Goal: Task Accomplishment & Management: Use online tool/utility

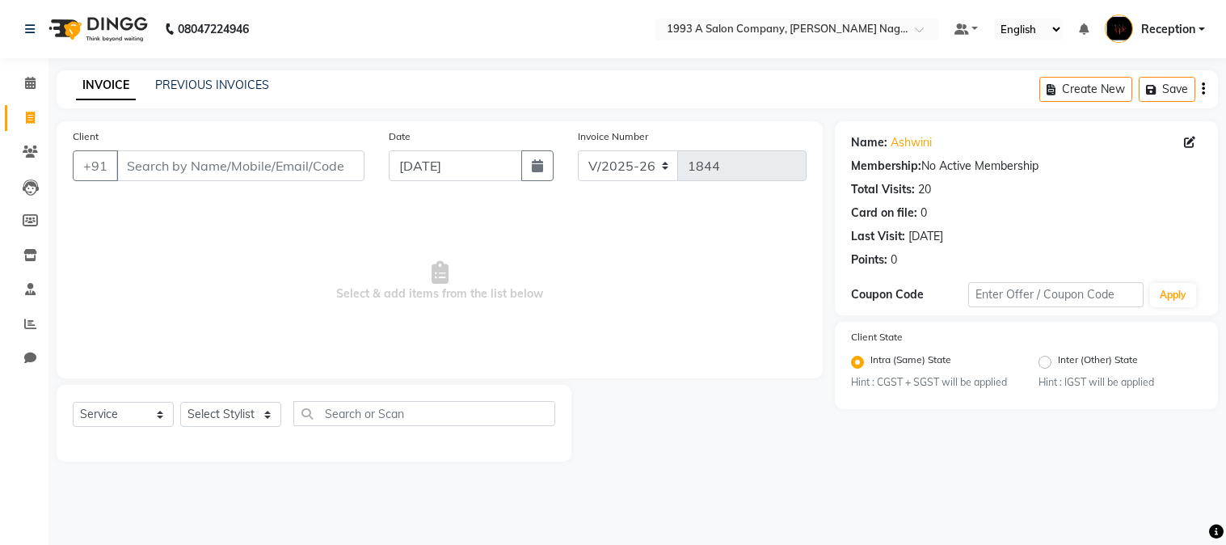
select select "144"
select select "service"
click at [217, 170] on input "Client" at bounding box center [240, 165] width 248 height 31
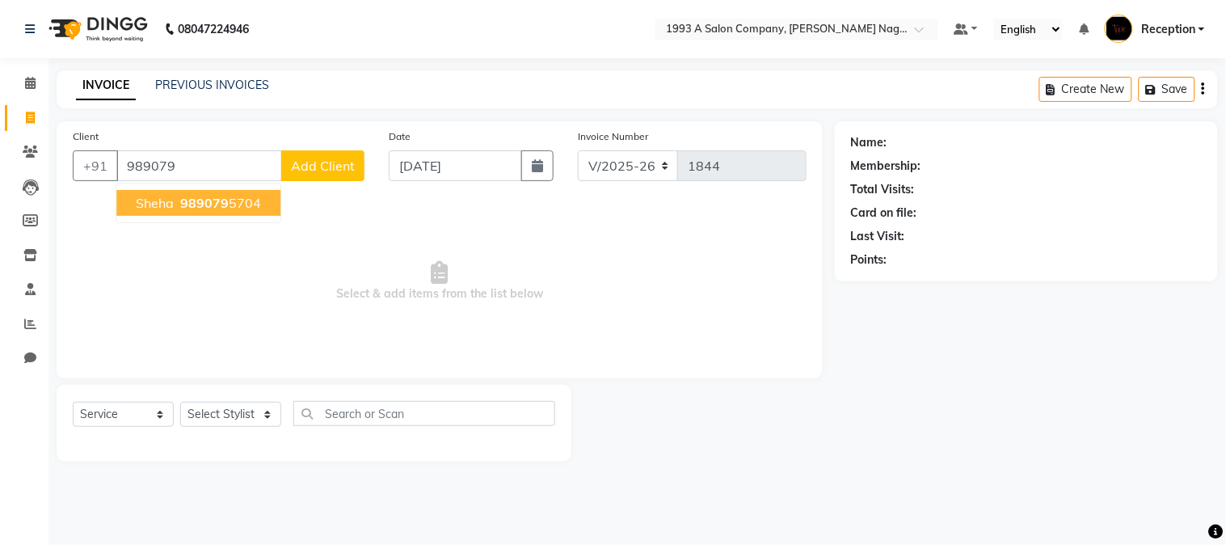
click at [208, 204] on span "989079" at bounding box center [204, 203] width 48 height 16
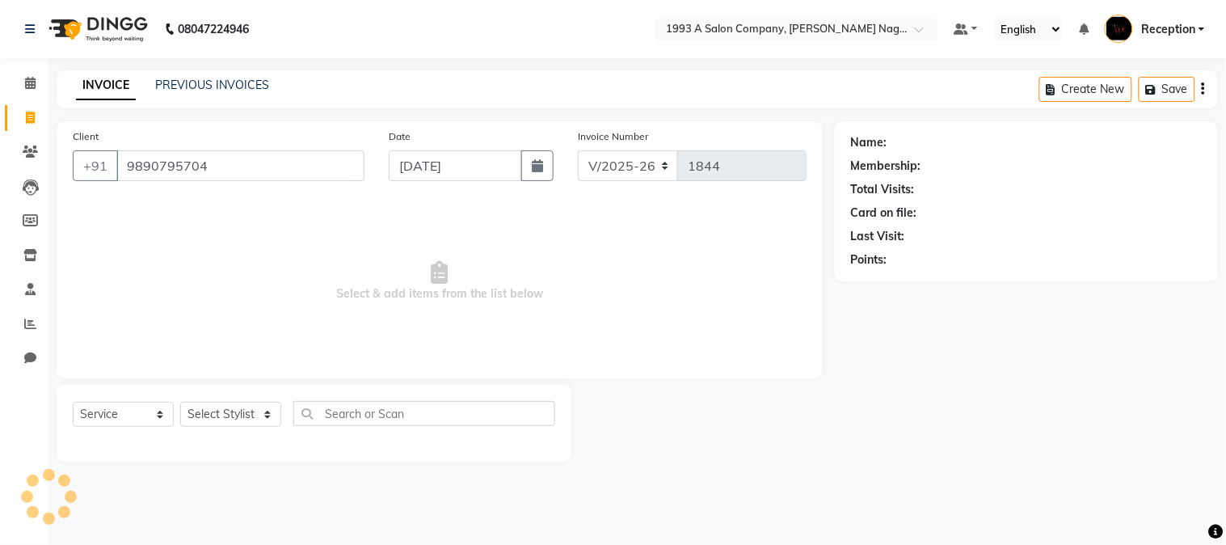
type input "9890795704"
select select "1: Object"
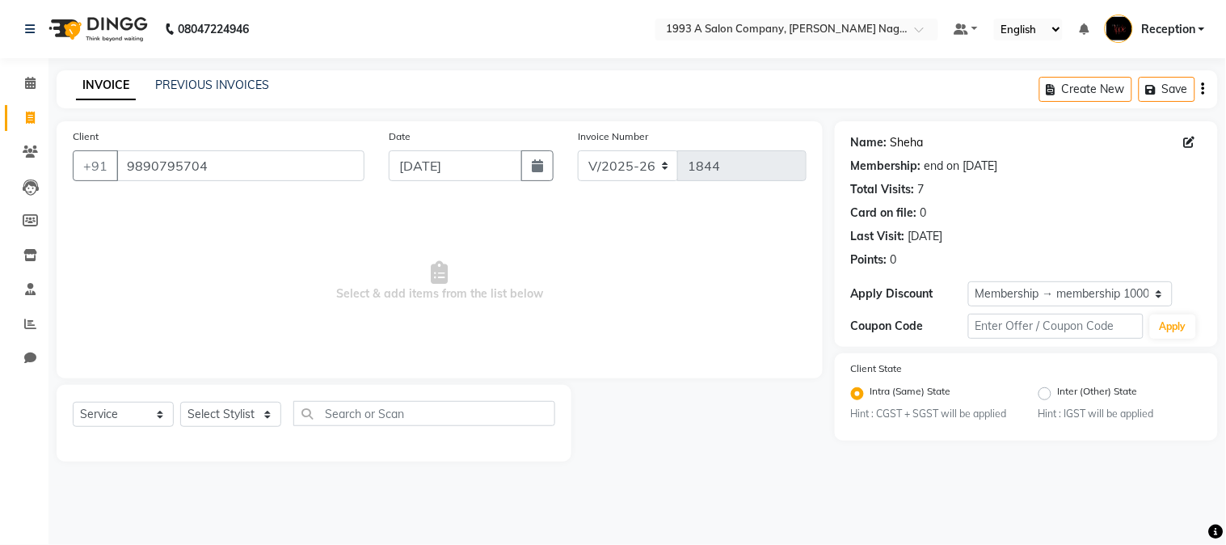
click at [902, 141] on link "Sheha" at bounding box center [906, 142] width 33 height 17
click at [231, 155] on input "9890795704" at bounding box center [240, 165] width 248 height 31
click at [229, 155] on input "9890795704" at bounding box center [240, 165] width 248 height 31
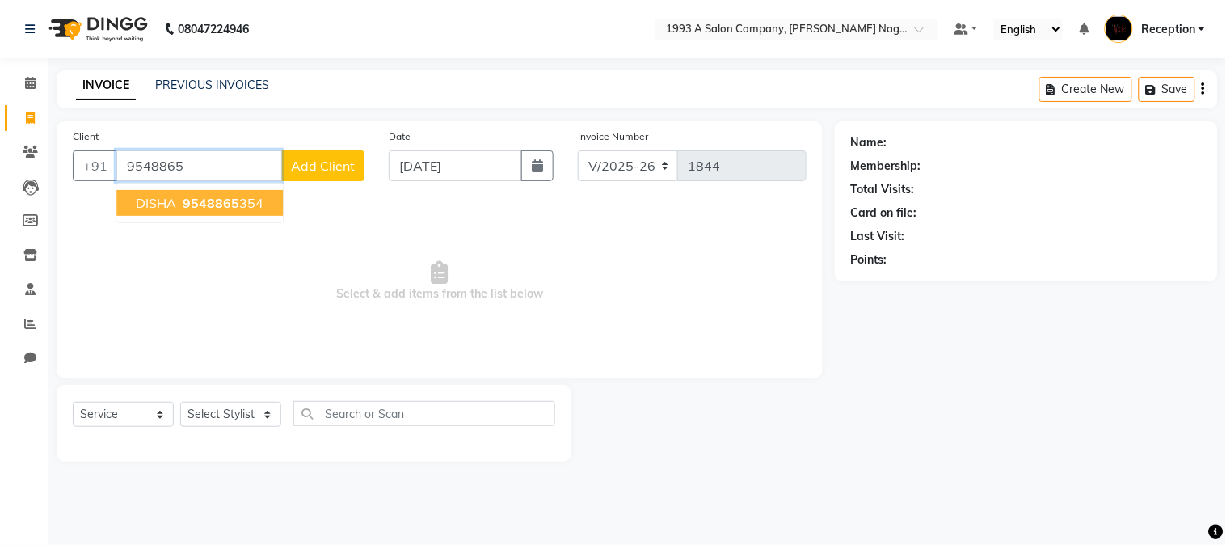
click at [242, 199] on ngb-highlight "9548865 354" at bounding box center [221, 203] width 84 height 16
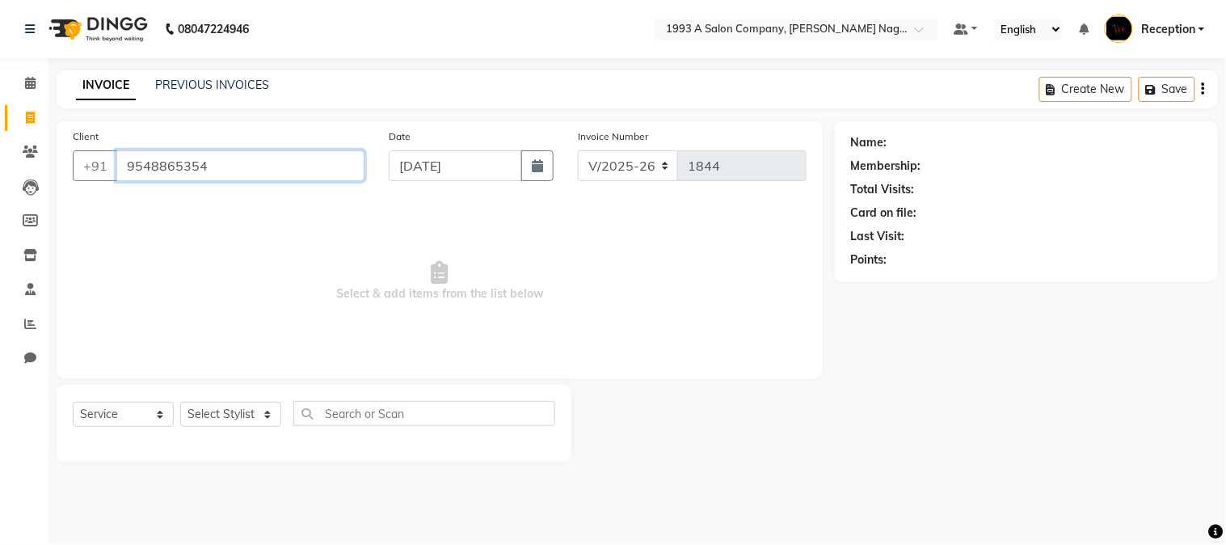
type input "9548865354"
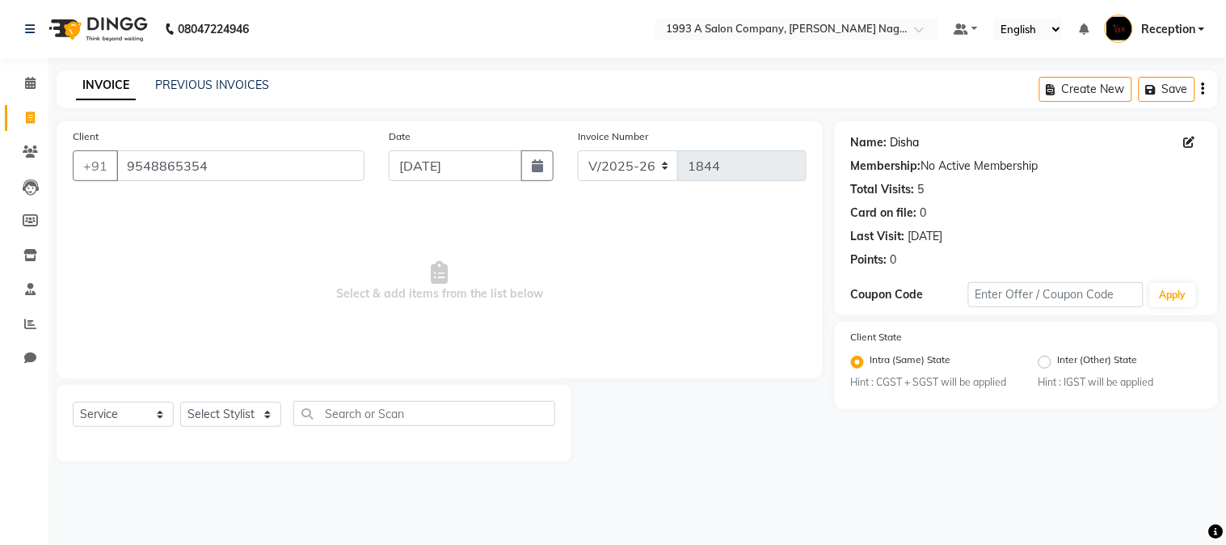
click at [902, 144] on link "Disha" at bounding box center [904, 142] width 29 height 17
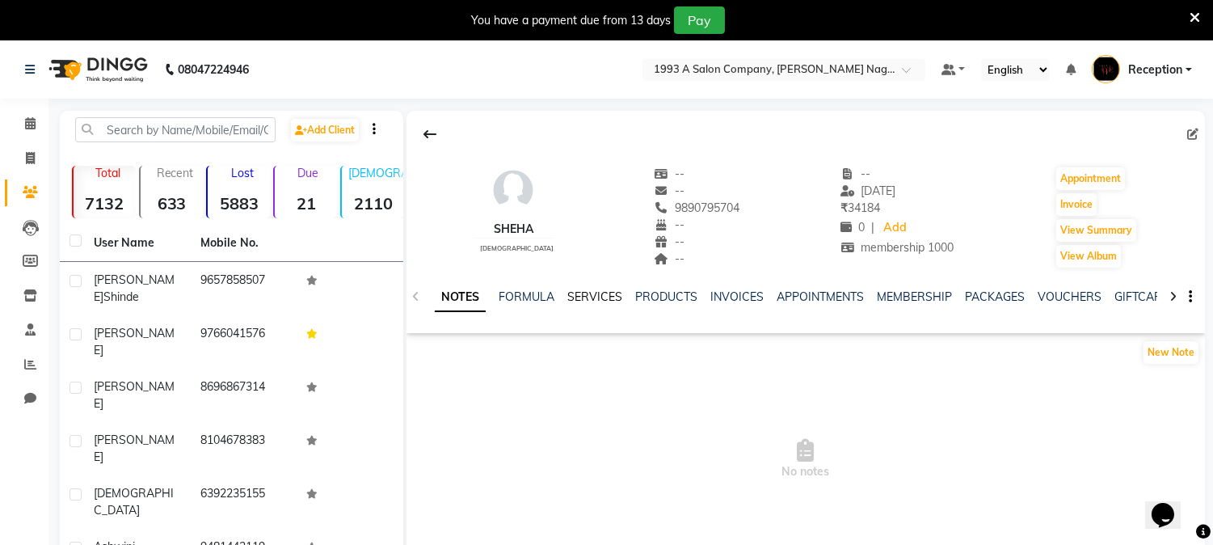
click at [598, 292] on link "SERVICES" at bounding box center [594, 296] width 55 height 15
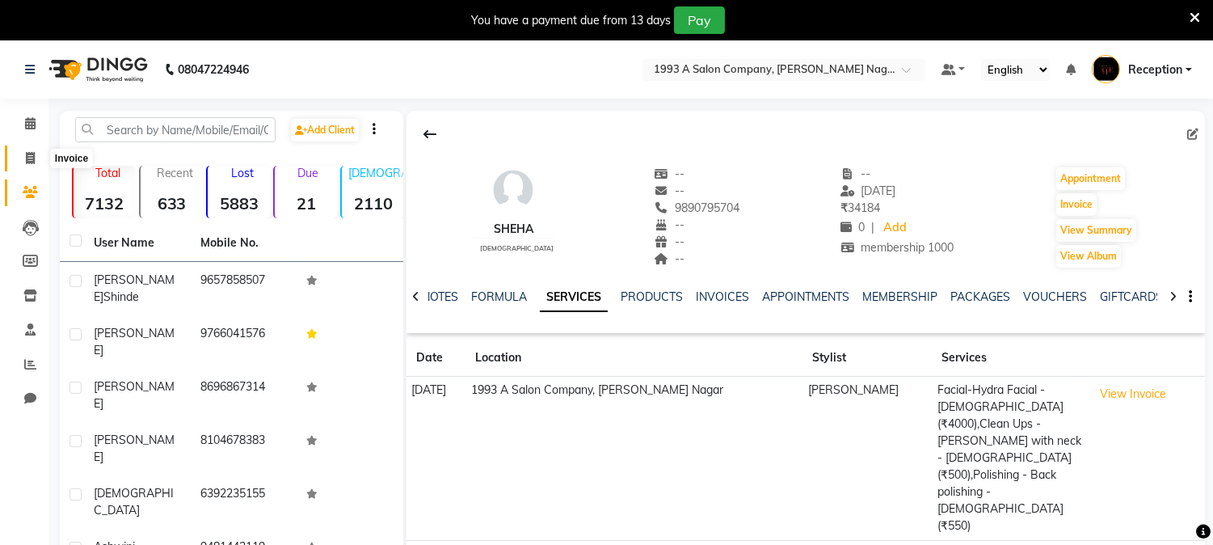
drag, startPoint x: 26, startPoint y: 155, endPoint x: 608, endPoint y: 2, distance: 602.2
click at [27, 155] on icon at bounding box center [30, 158] width 9 height 12
select select "service"
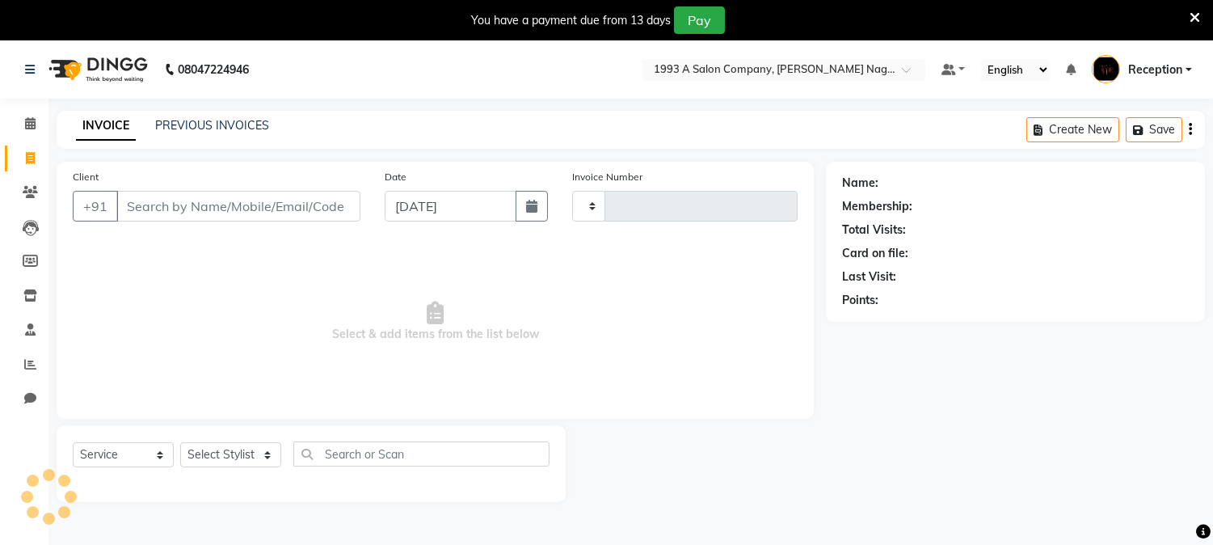
scroll to position [24, 0]
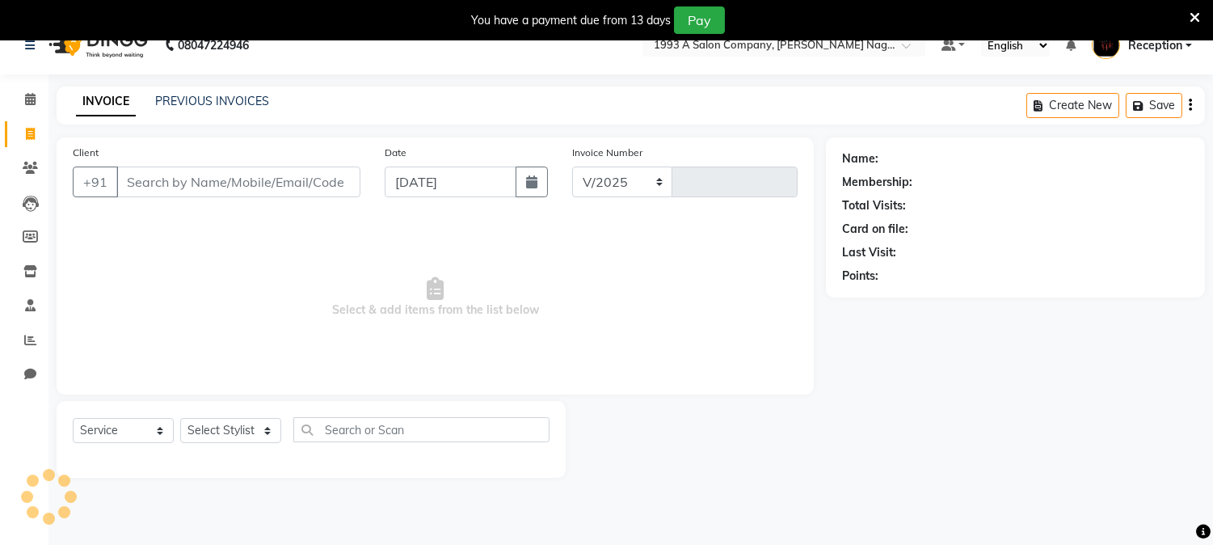
select select "144"
type input "1844"
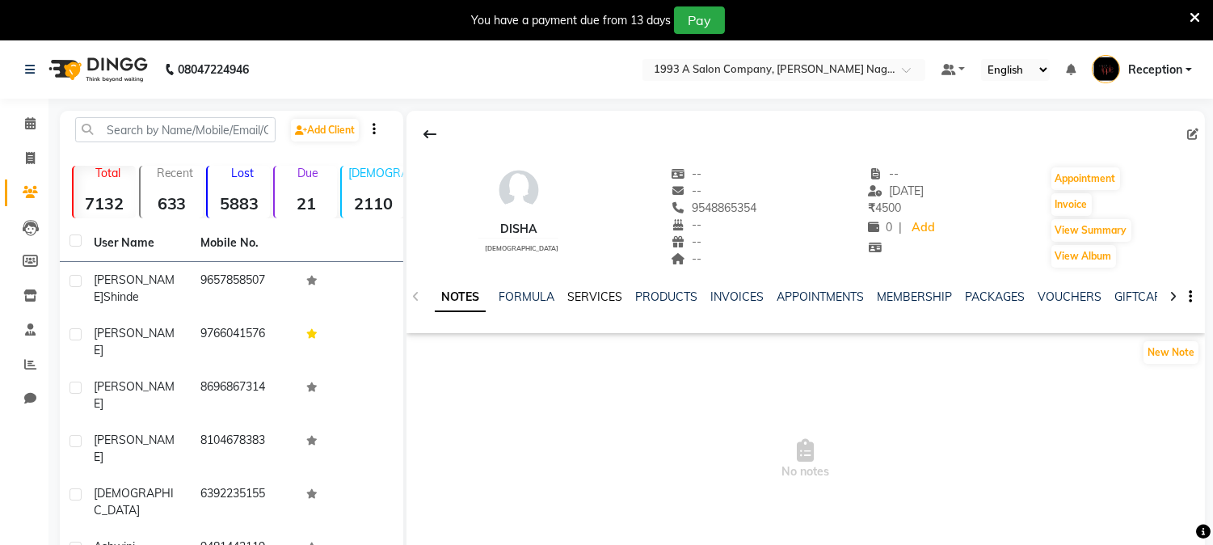
click at [616, 293] on link "SERVICES" at bounding box center [594, 296] width 55 height 15
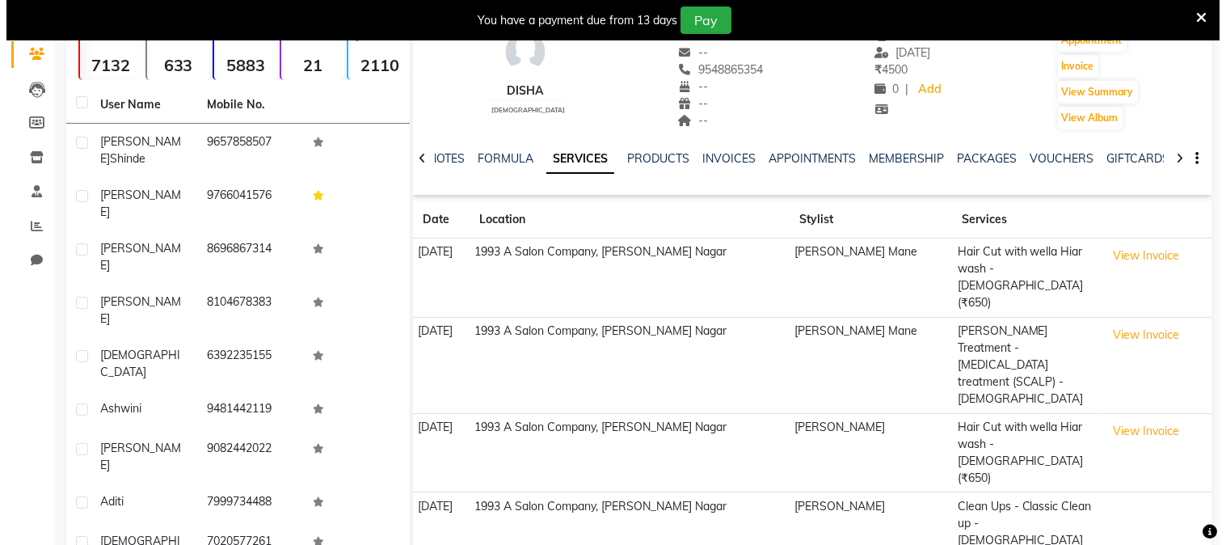
scroll to position [179, 0]
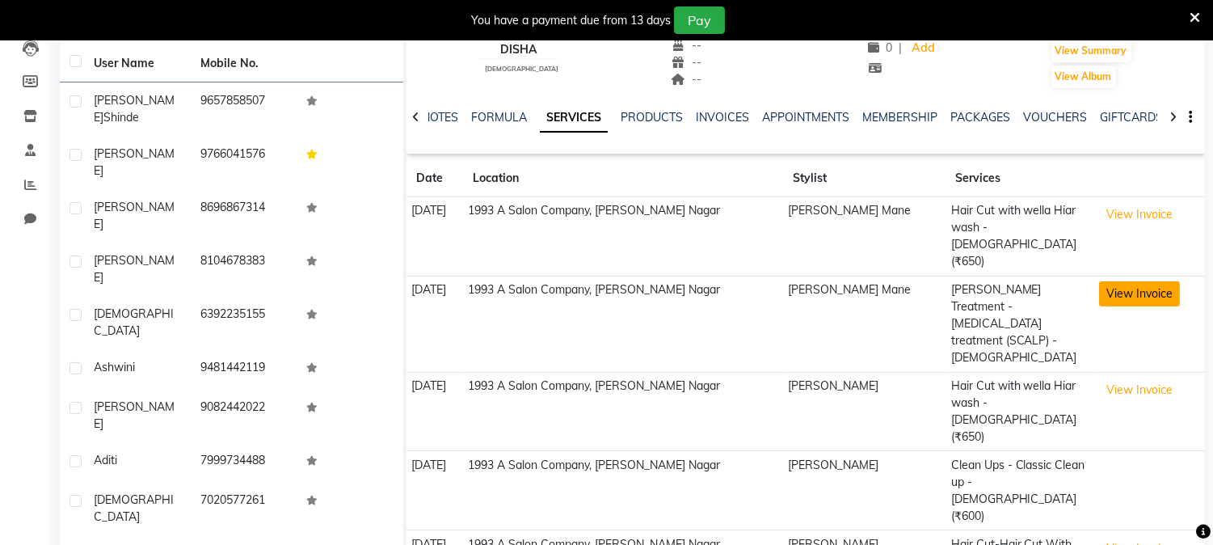
click at [1104, 281] on button "View Invoice" at bounding box center [1139, 293] width 81 height 25
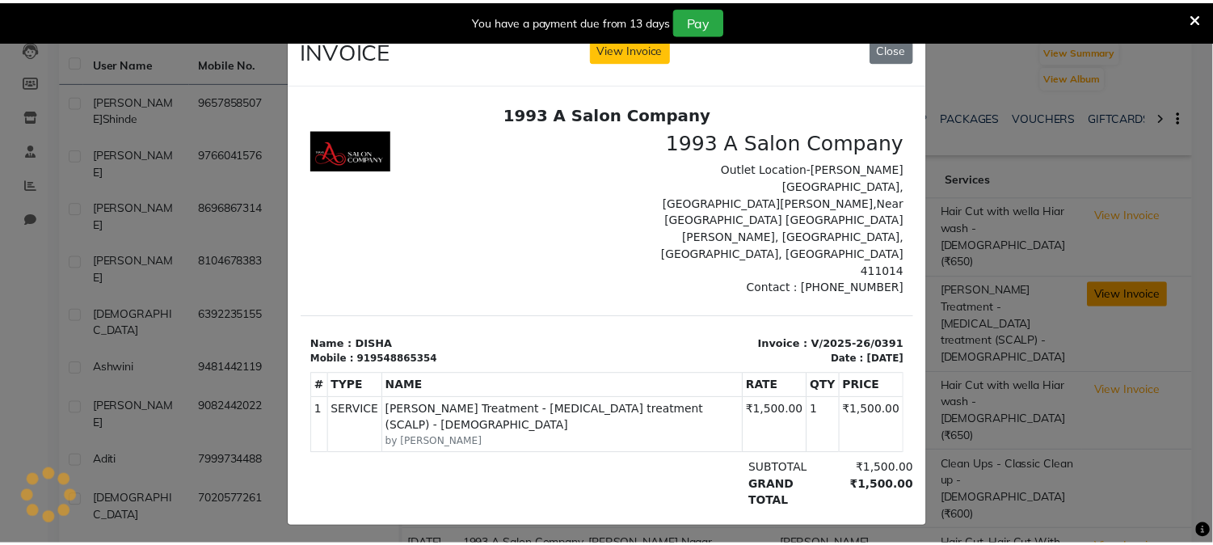
scroll to position [0, 0]
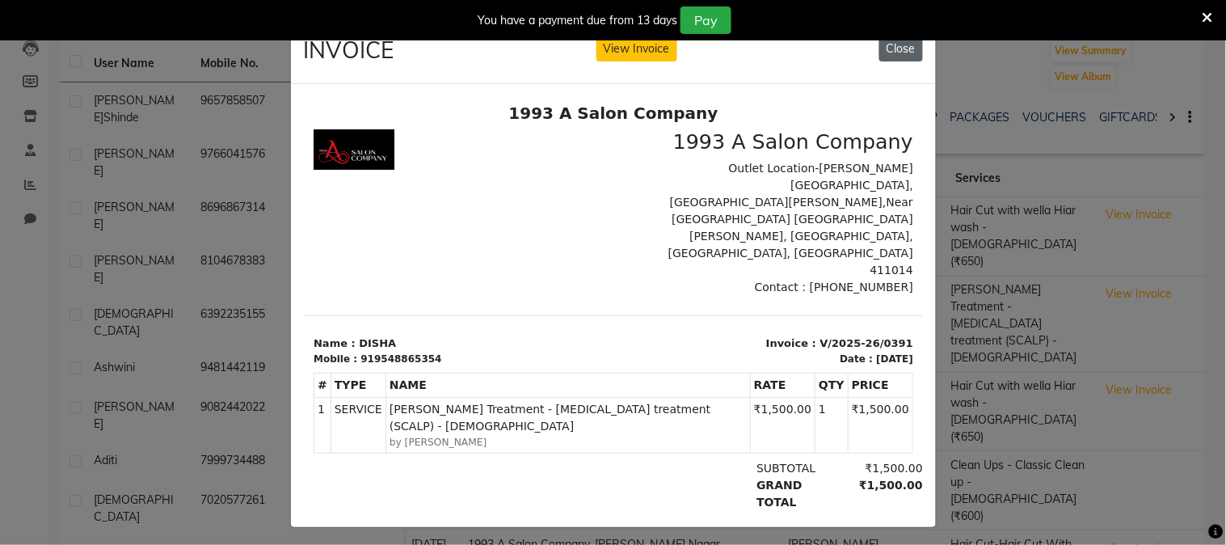
click at [899, 48] on button "Close" at bounding box center [901, 48] width 44 height 25
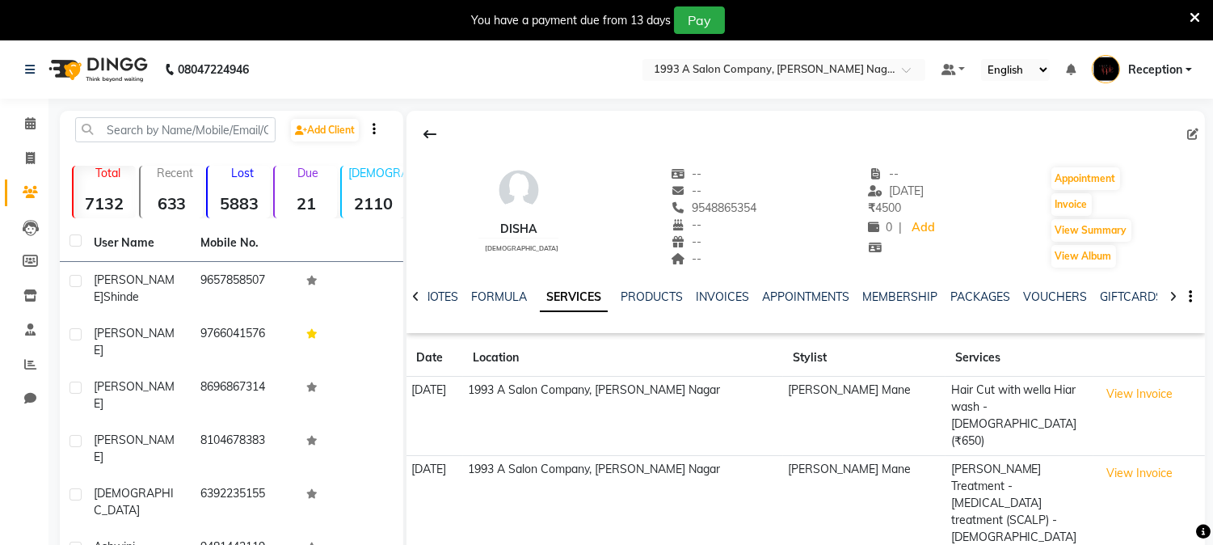
click at [1190, 12] on icon at bounding box center [1194, 18] width 11 height 15
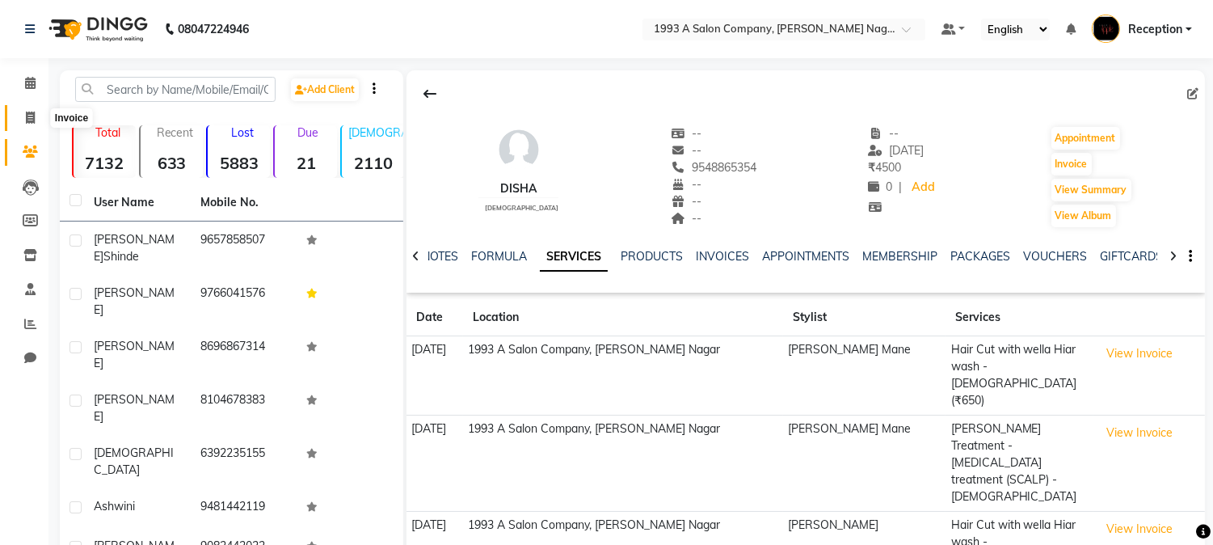
drag, startPoint x: 27, startPoint y: 120, endPoint x: 305, endPoint y: 2, distance: 301.6
click at [27, 120] on icon at bounding box center [30, 117] width 9 height 12
select select "service"
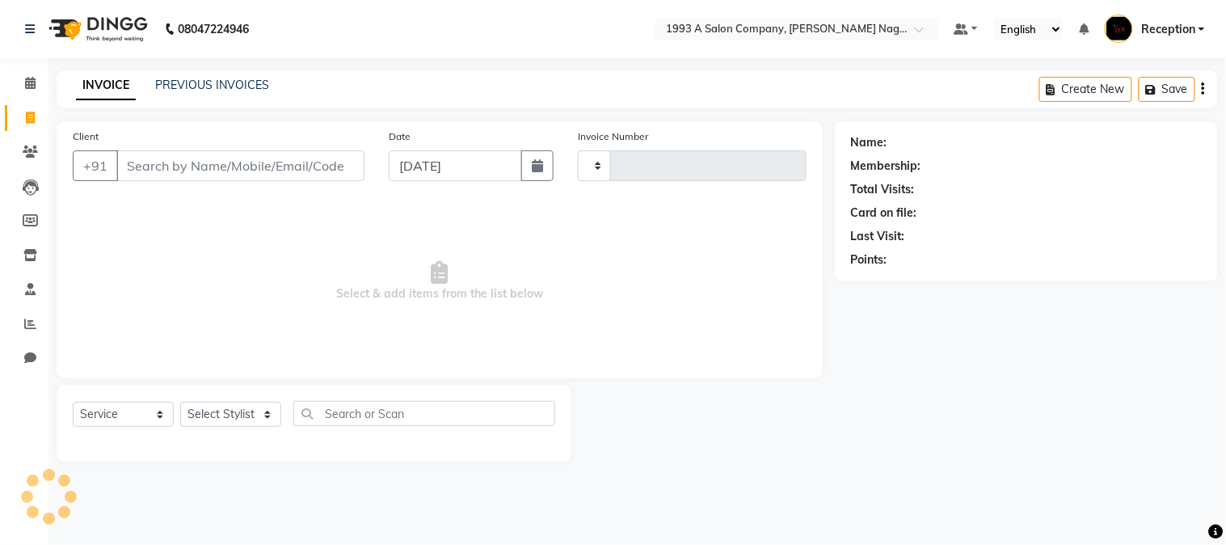
type input "1844"
select select "144"
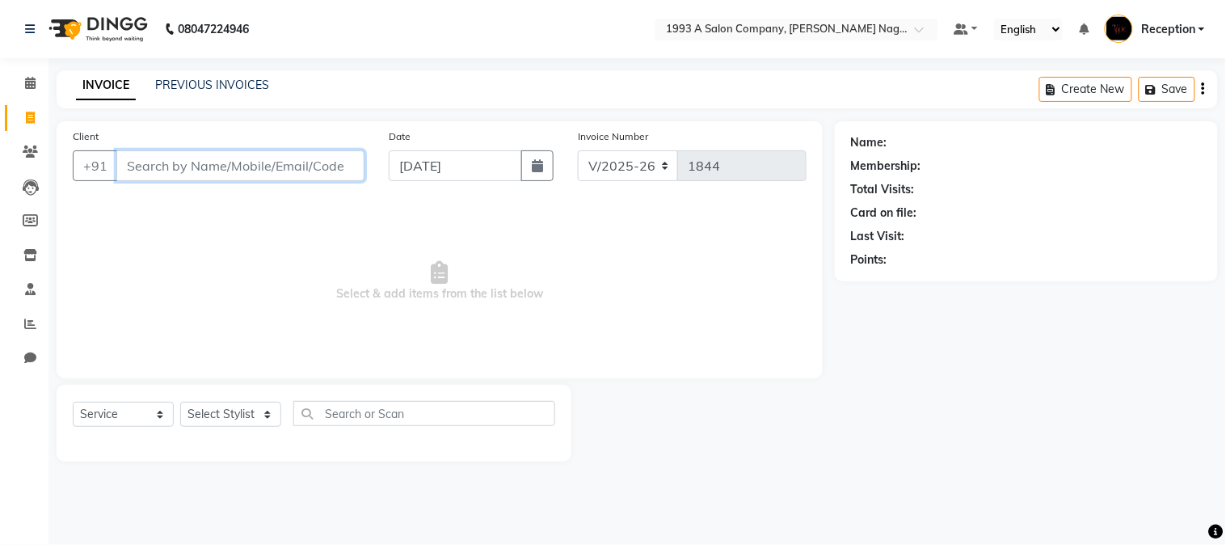
click at [195, 170] on input "Client" at bounding box center [240, 165] width 248 height 31
click at [220, 415] on select "Select Stylist Aniket Mane kanchan tripathi NISHITA Reception SAIRAJ BHANDARE s…" at bounding box center [230, 414] width 101 height 25
click at [180, 402] on select "Select Stylist Aniket Mane kanchan tripathi NISHITA Reception SAIRAJ BHANDARE s…" at bounding box center [230, 414] width 101 height 25
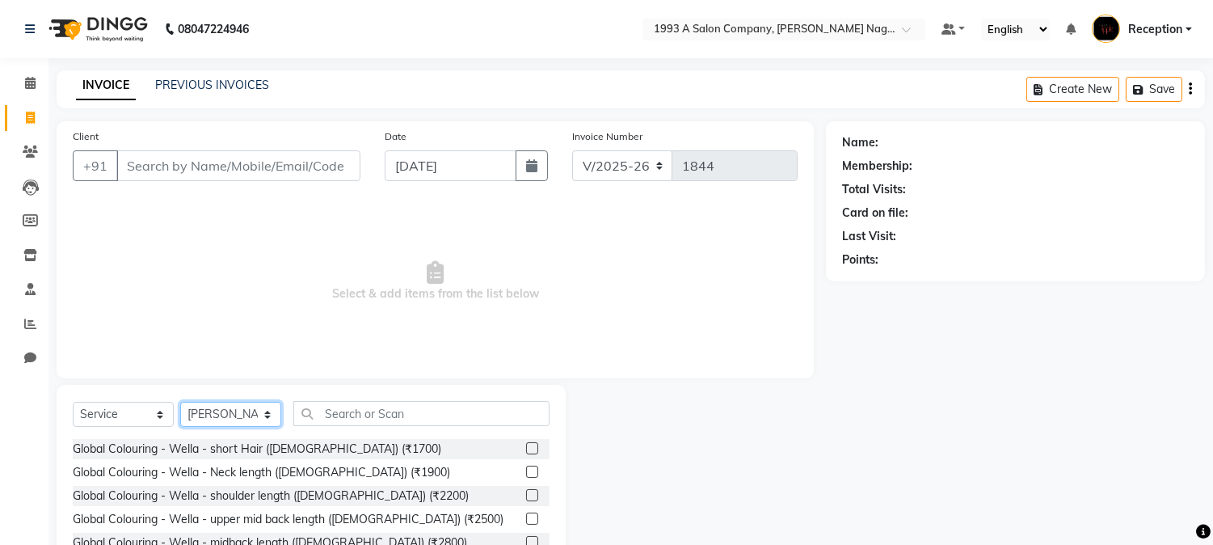
click at [224, 409] on select "Select Stylist Aniket Mane kanchan tripathi NISHITA Reception SAIRAJ BHANDARE s…" at bounding box center [230, 414] width 101 height 25
select select "14213"
click at [180, 402] on select "Select Stylist Aniket Mane kanchan tripathi NISHITA Reception SAIRAJ BHANDARE s…" at bounding box center [230, 414] width 101 height 25
click at [404, 397] on div "Select Service Product Membership Package Voucher Prepaid Gift Card Select Styl…" at bounding box center [311, 504] width 509 height 238
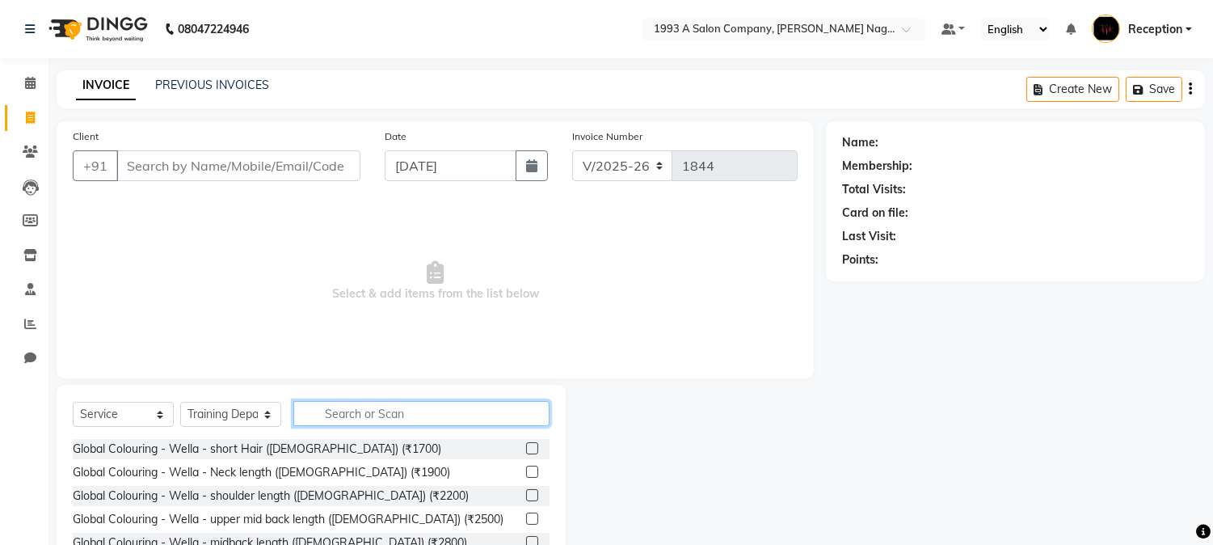
click at [416, 414] on input "text" at bounding box center [421, 413] width 256 height 25
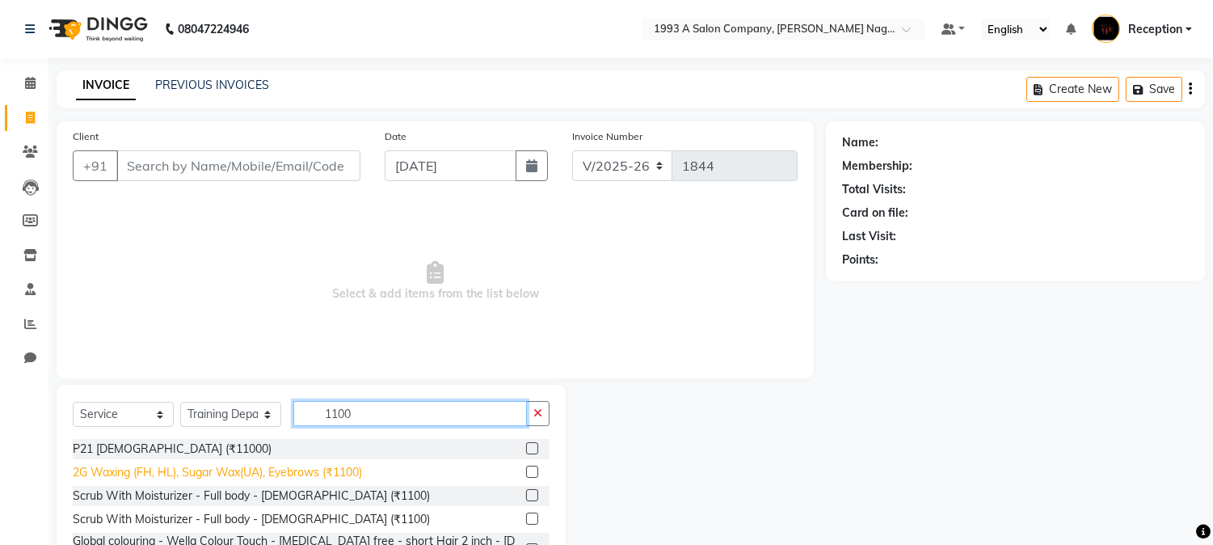
type input "1100"
click at [343, 471] on div "2G Waxing (FH, HL), Sugar Wax(UA), Eyebrows (₹1100)" at bounding box center [217, 472] width 289 height 17
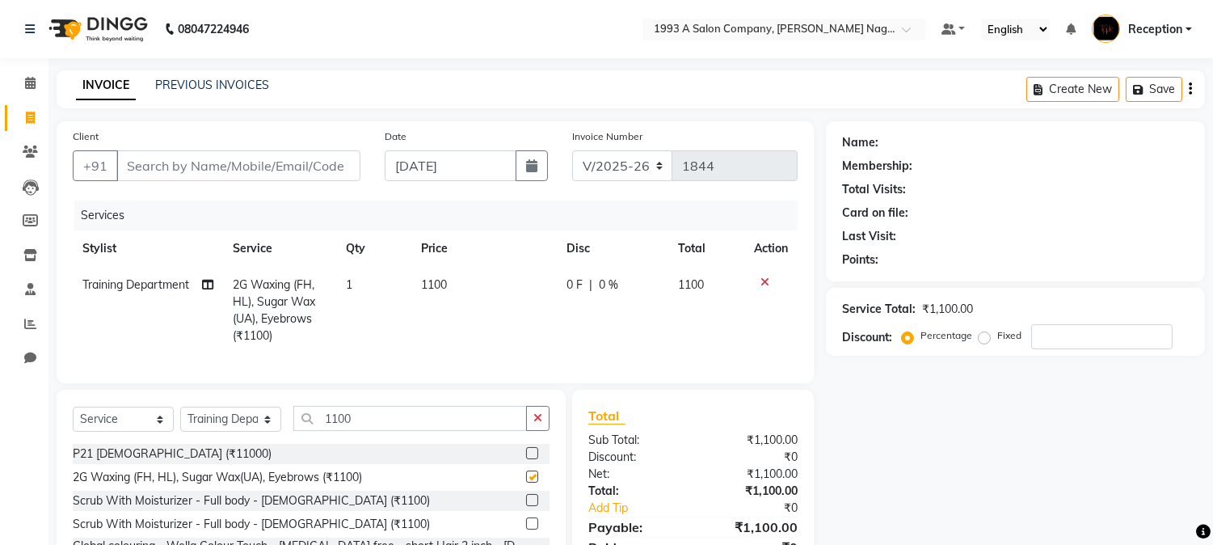
checkbox input "false"
click at [386, 422] on input "1100" at bounding box center [409, 418] width 233 height 25
type input "1"
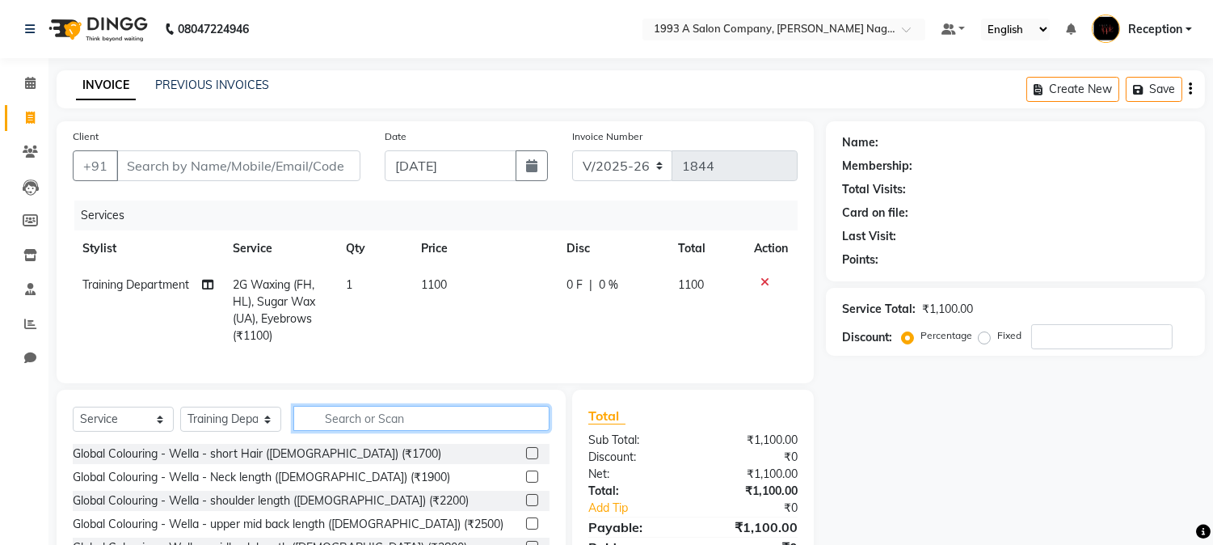
type input "u"
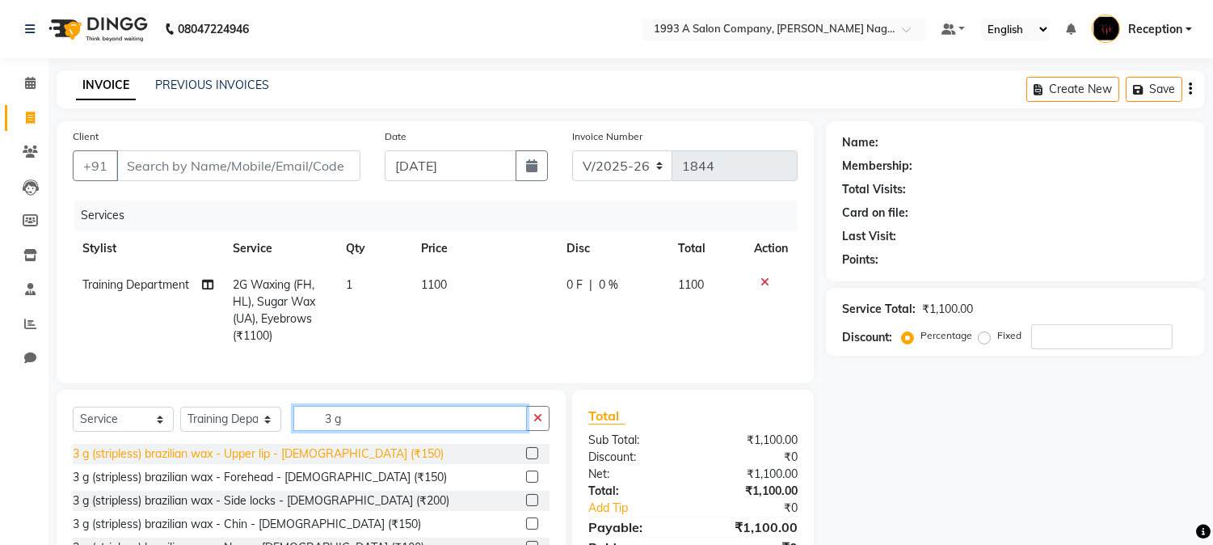
type input "3 g"
click at [353, 462] on div "3 g (stripless) brazilian wax - Upper lip - Female (₹150)" at bounding box center [258, 453] width 371 height 17
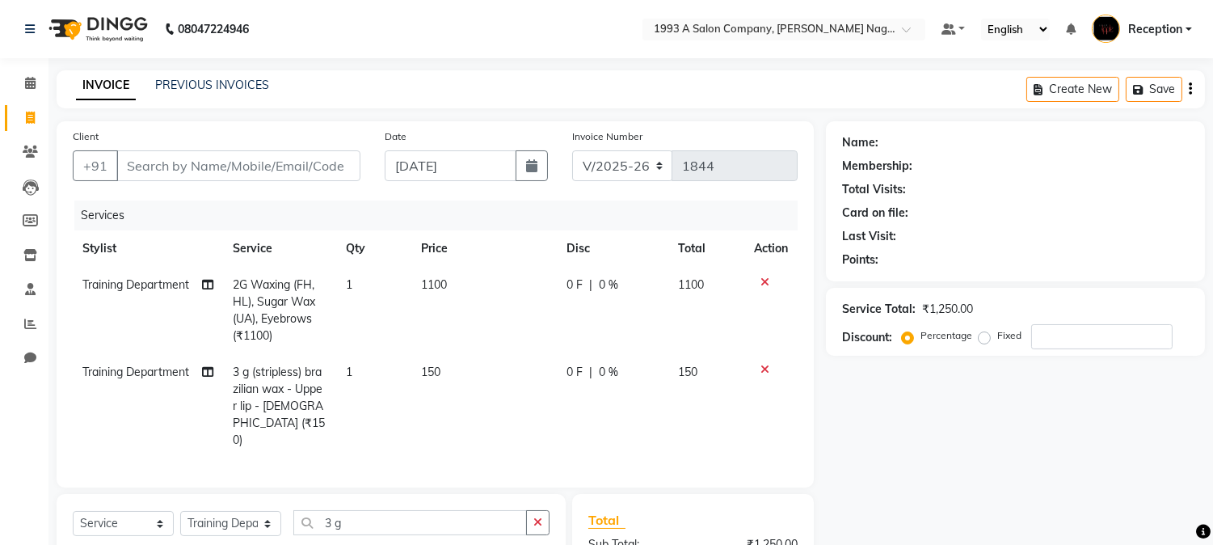
checkbox input "false"
click at [204, 165] on input "Client" at bounding box center [238, 165] width 244 height 31
type input "9"
type input "0"
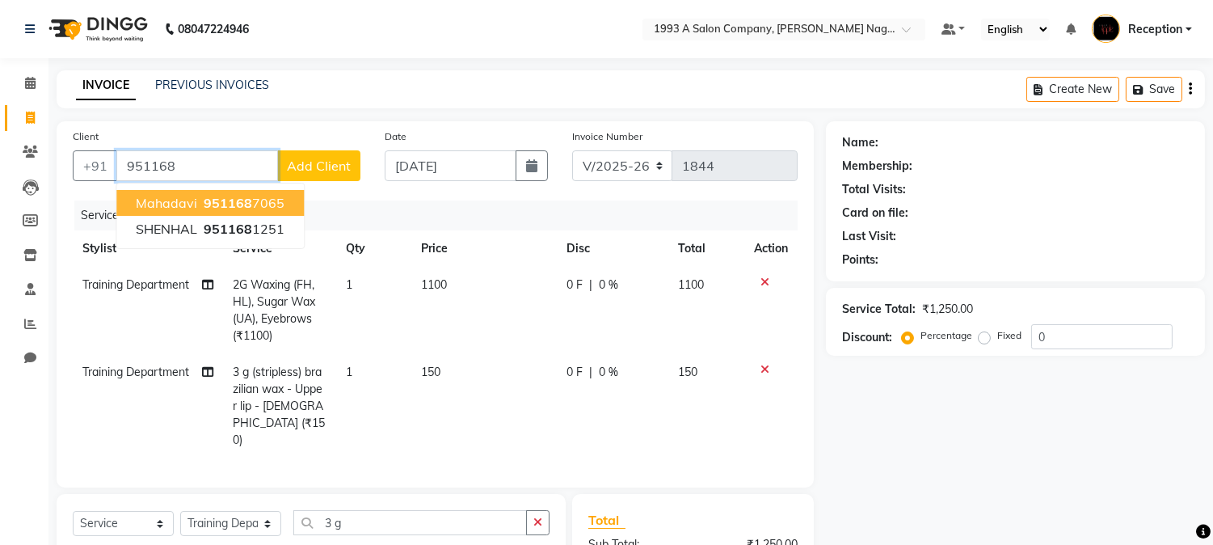
click at [227, 190] on button "Mahadavi 951168 7065" at bounding box center [209, 203] width 187 height 26
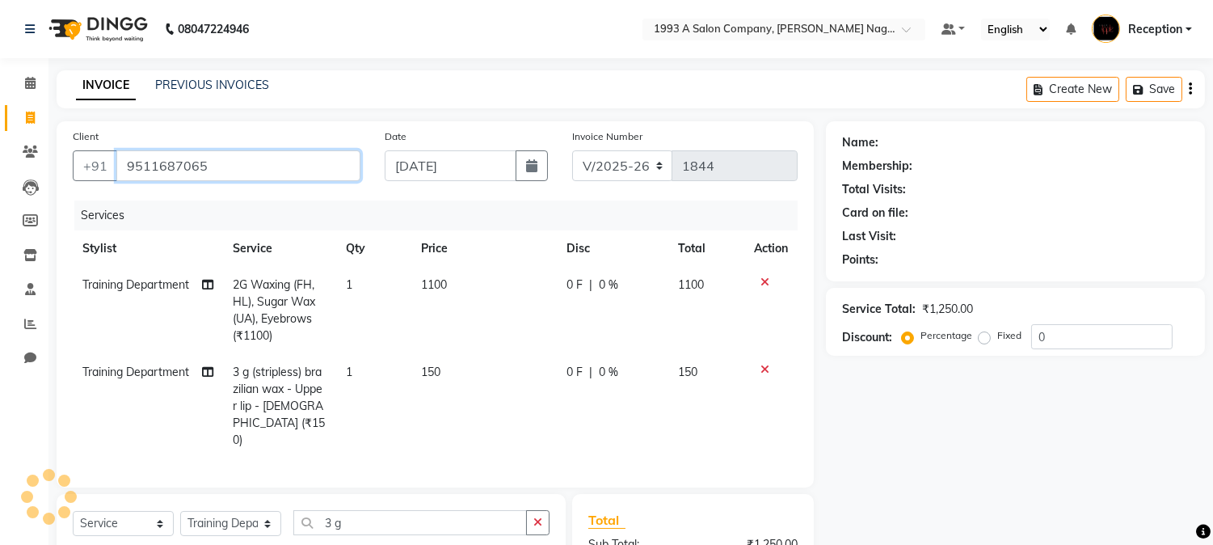
type input "9511687065"
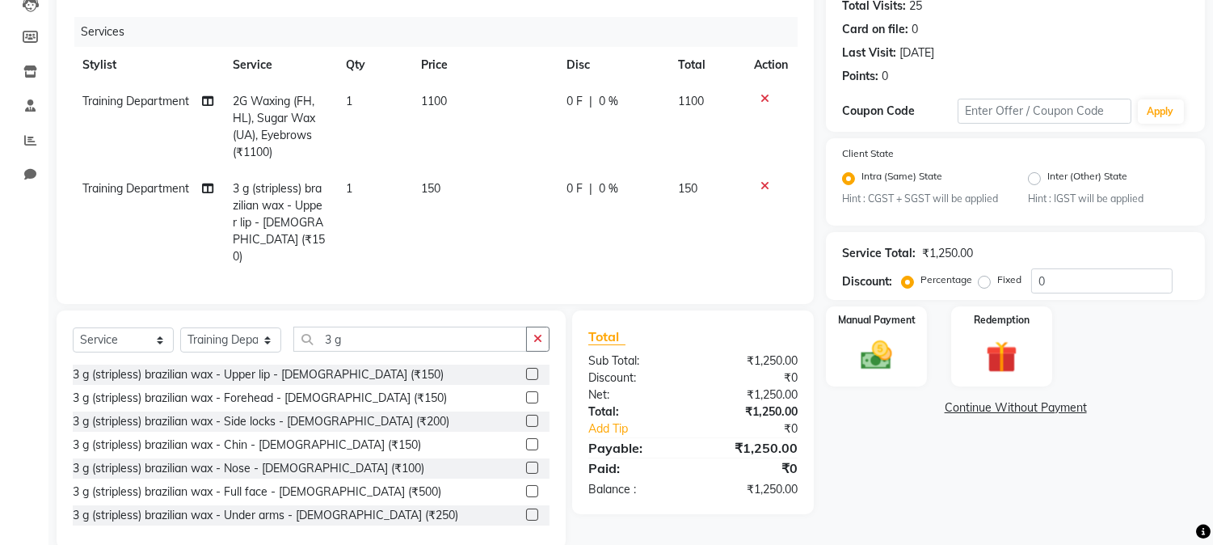
scroll to position [208, 0]
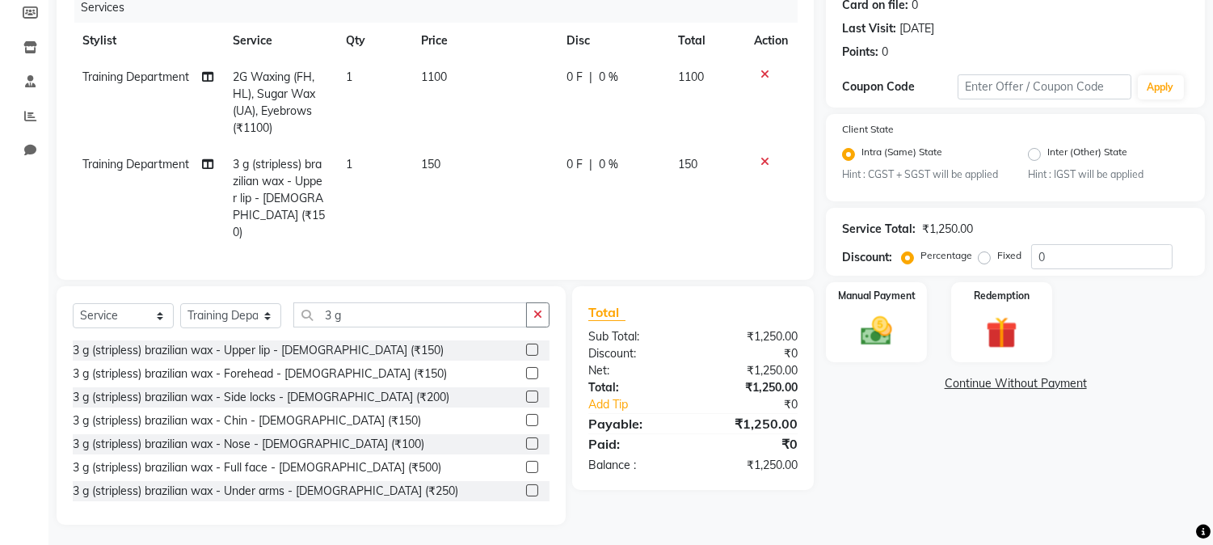
click at [6, 254] on div "Calendar Invoice Clients Leads Members Inventory Staff Reports Chat Completed I…" at bounding box center [109, 181] width 218 height 686
click at [858, 343] on img at bounding box center [876, 332] width 53 height 38
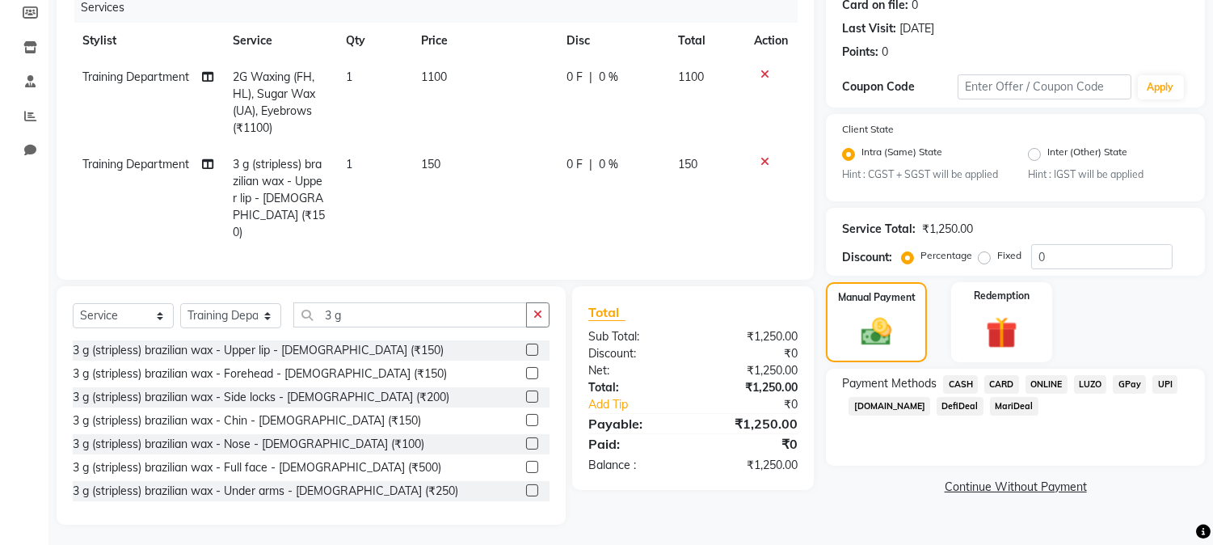
click at [953, 383] on span "CASH" at bounding box center [960, 384] width 35 height 19
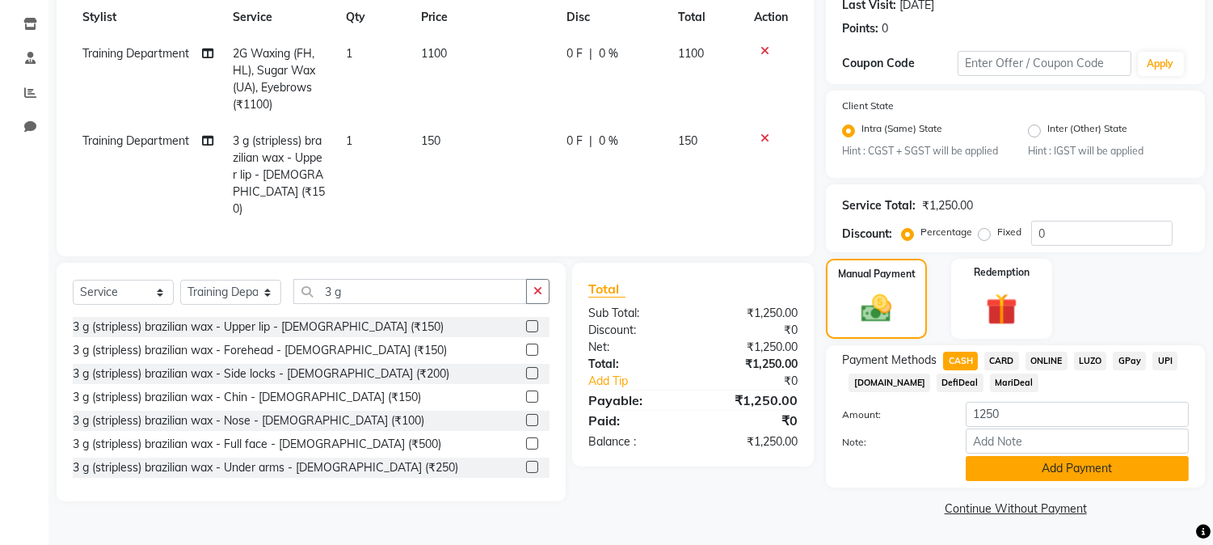
click at [1095, 475] on button "Add Payment" at bounding box center [1076, 468] width 223 height 25
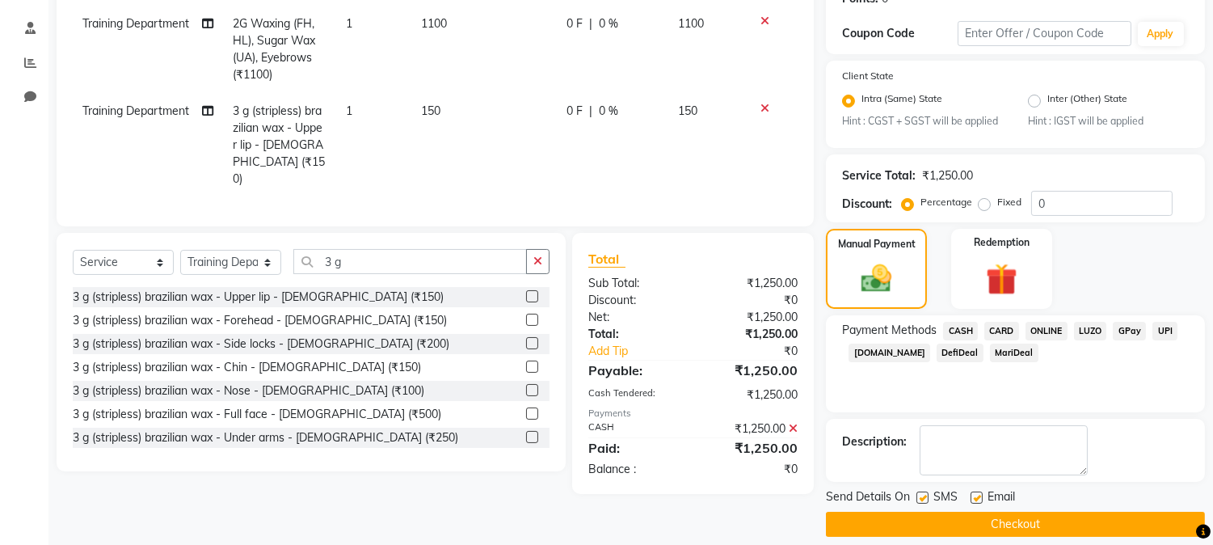
scroll to position [277, 0]
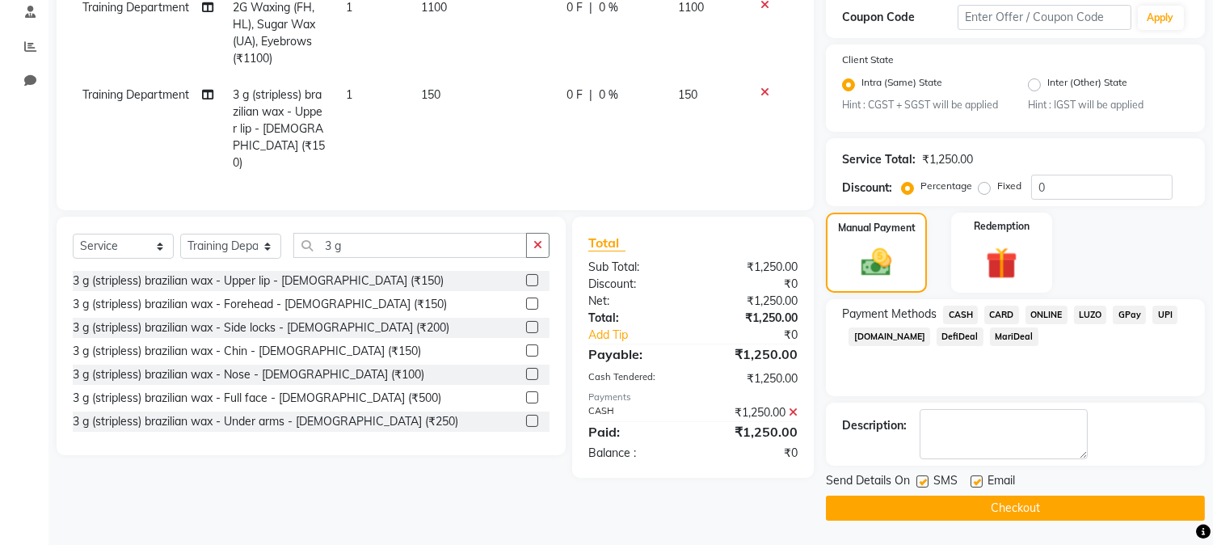
click at [1101, 499] on button "Checkout" at bounding box center [1015, 507] width 379 height 25
